Goal: Task Accomplishment & Management: Manage account settings

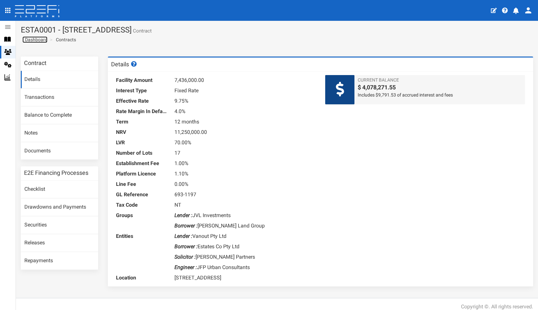
click at [37, 39] on span "Dashboard" at bounding box center [34, 39] width 25 height 5
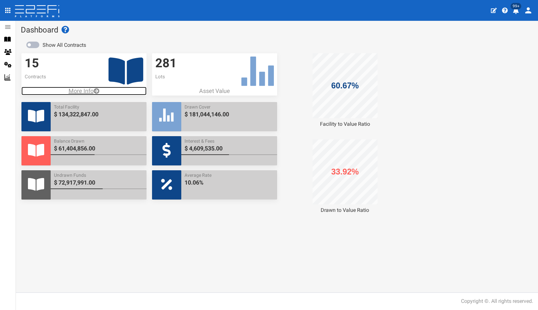
click at [82, 90] on p "More Info" at bounding box center [83, 91] width 125 height 8
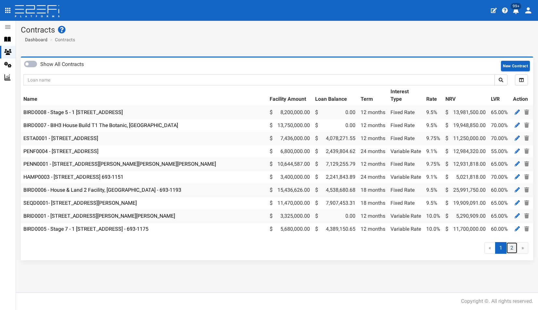
click at [512, 251] on link "2" at bounding box center [511, 248] width 11 height 12
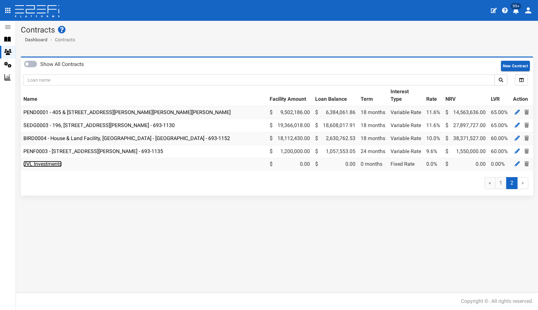
click at [43, 163] on link "JVL Investments" at bounding box center [42, 164] width 38 height 6
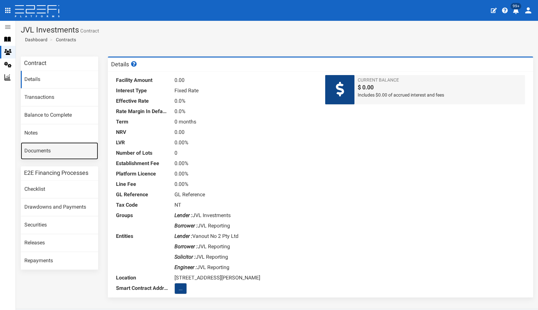
click at [34, 151] on link "Documents" at bounding box center [59, 151] width 77 height 18
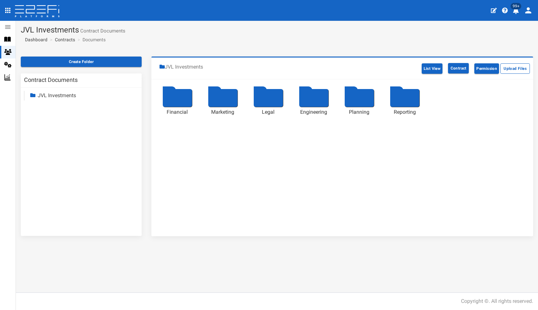
click at [400, 95] on div at bounding box center [404, 98] width 29 height 18
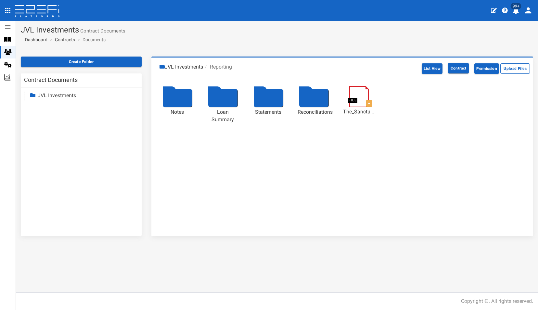
click at [169, 93] on div at bounding box center [177, 98] width 29 height 18
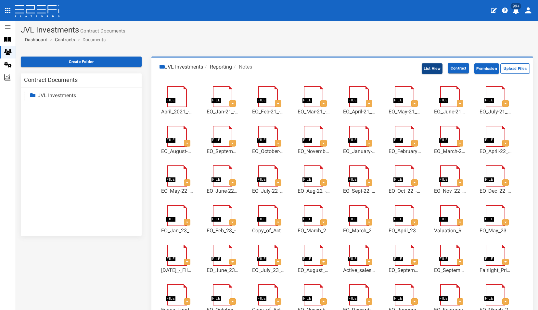
click at [426, 68] on button "List View" at bounding box center [432, 68] width 21 height 10
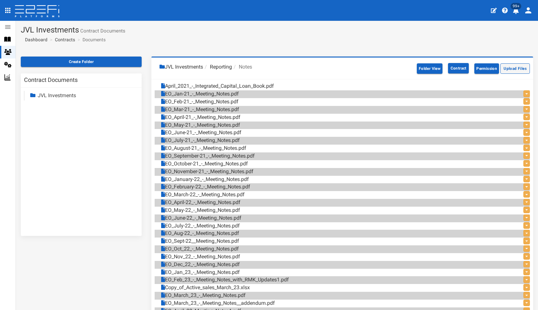
click at [511, 67] on button "Upload Files" at bounding box center [516, 68] width 30 height 10
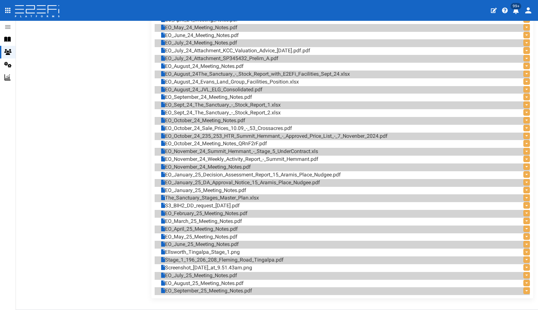
scroll to position [502, 0]
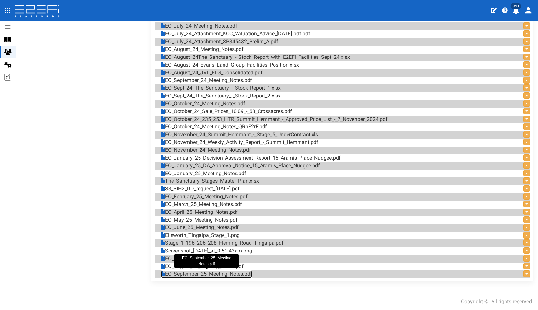
click at [194, 273] on link "EO_September_25_Meeting_Notes.pdf" at bounding box center [206, 273] width 91 height 7
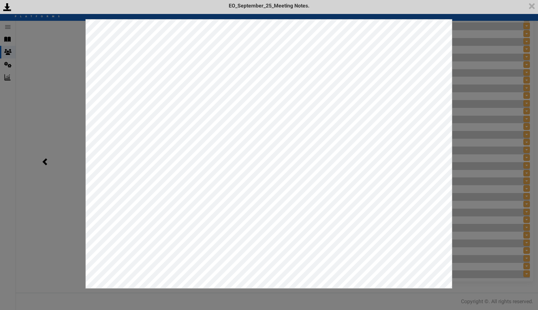
scroll to position [0, 0]
